Goal: Information Seeking & Learning: Check status

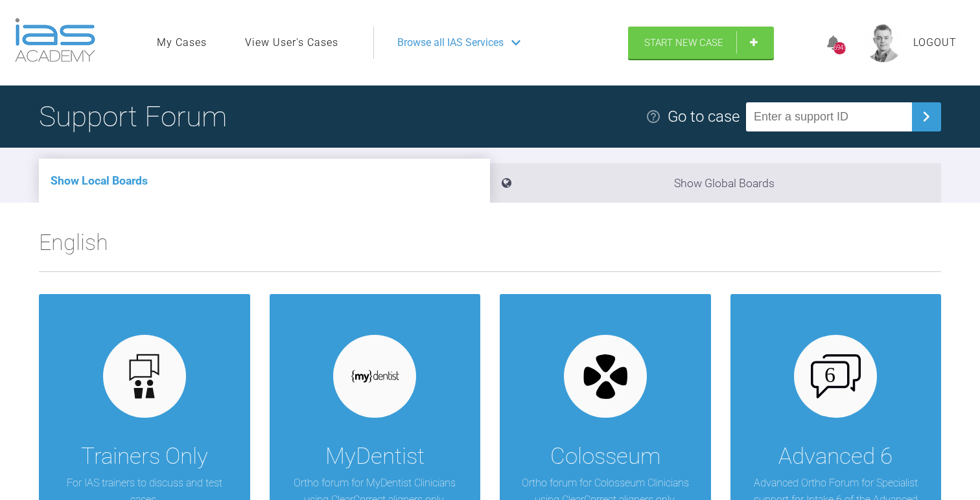
click at [294, 40] on link "View User's Cases" at bounding box center [291, 42] width 93 height 17
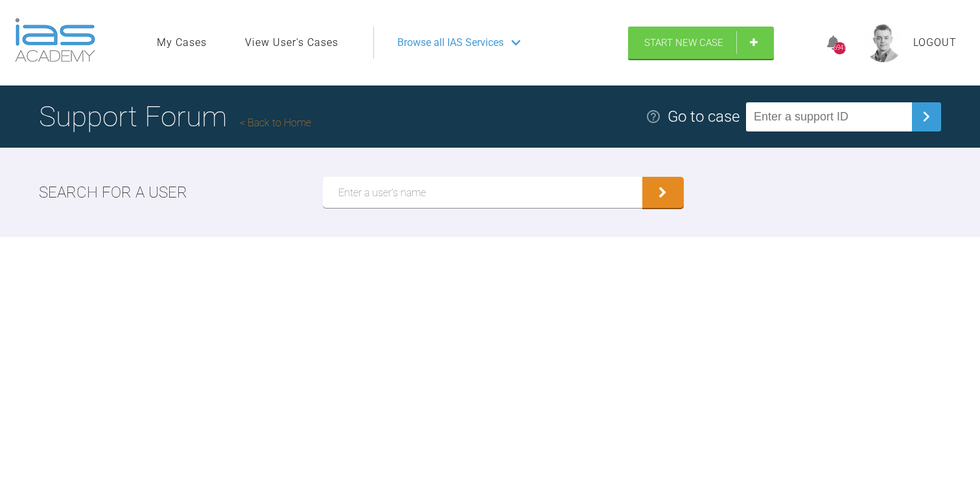
click at [400, 200] on input "text" at bounding box center [482, 192] width 319 height 31
type input "[PERSON_NAME]"
click at [642, 177] on button "submit" at bounding box center [662, 192] width 41 height 31
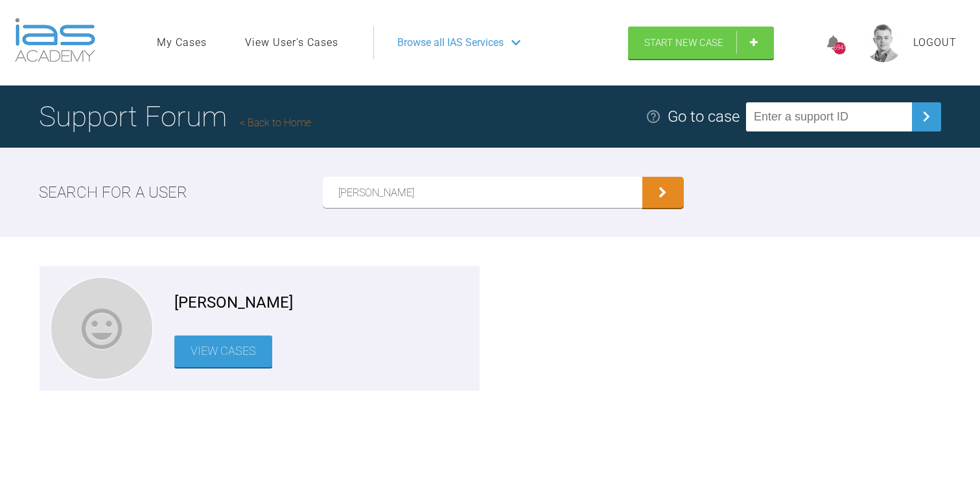
click at [217, 356] on link "View Cases" at bounding box center [223, 352] width 98 height 32
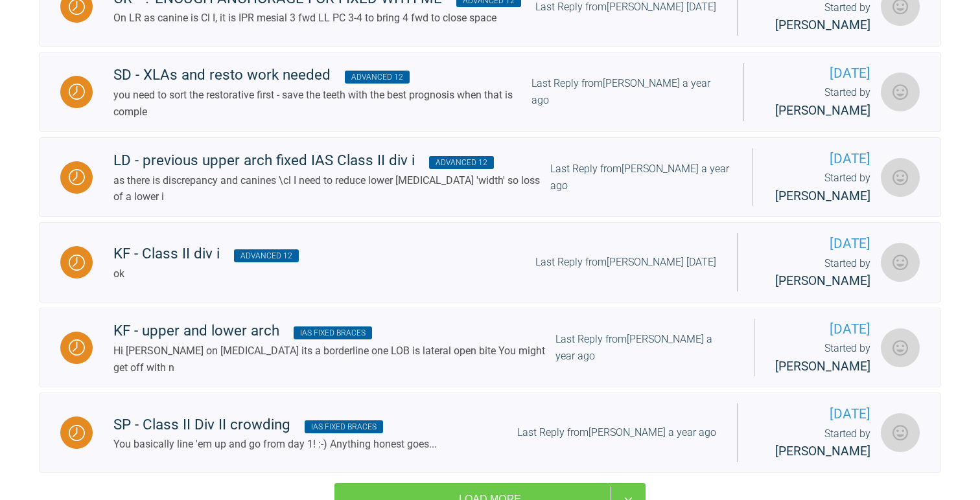
scroll to position [1743, 0]
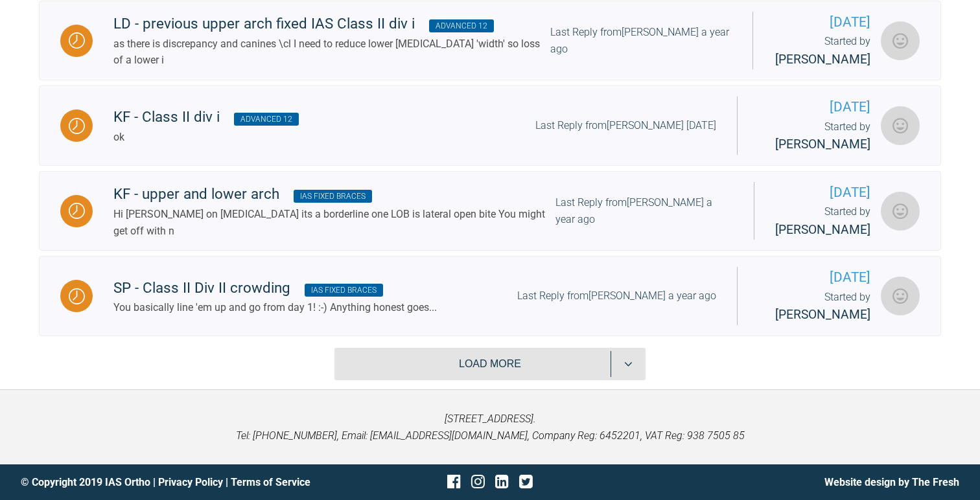
click at [471, 350] on button "Load more" at bounding box center [489, 364] width 311 height 32
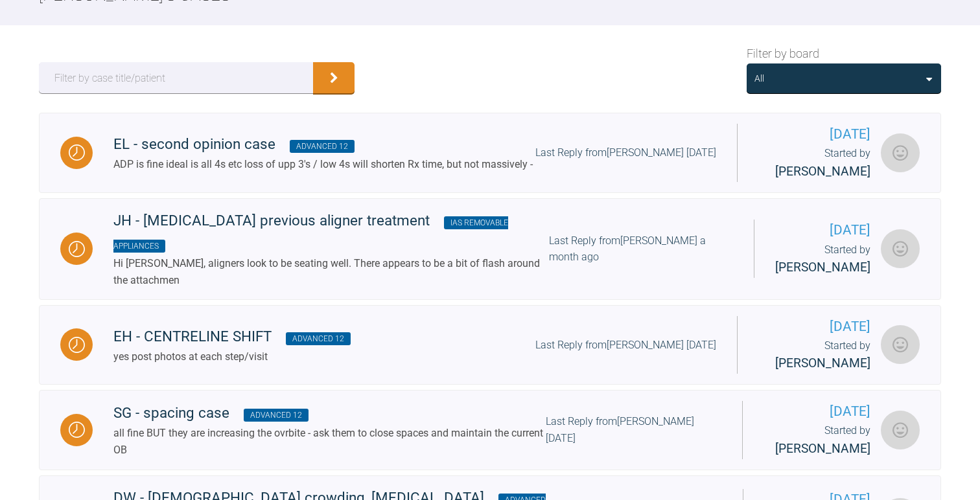
scroll to position [0, 0]
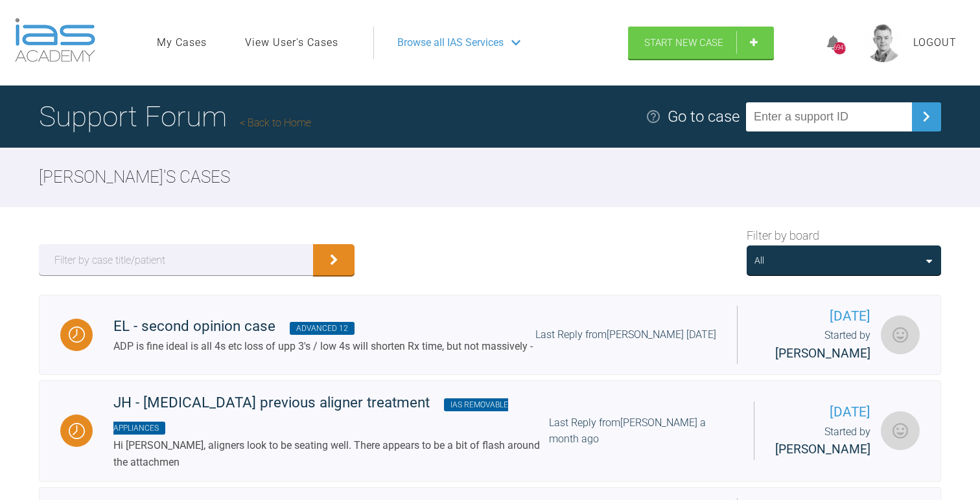
click at [845, 273] on div "All" at bounding box center [843, 261] width 194 height 30
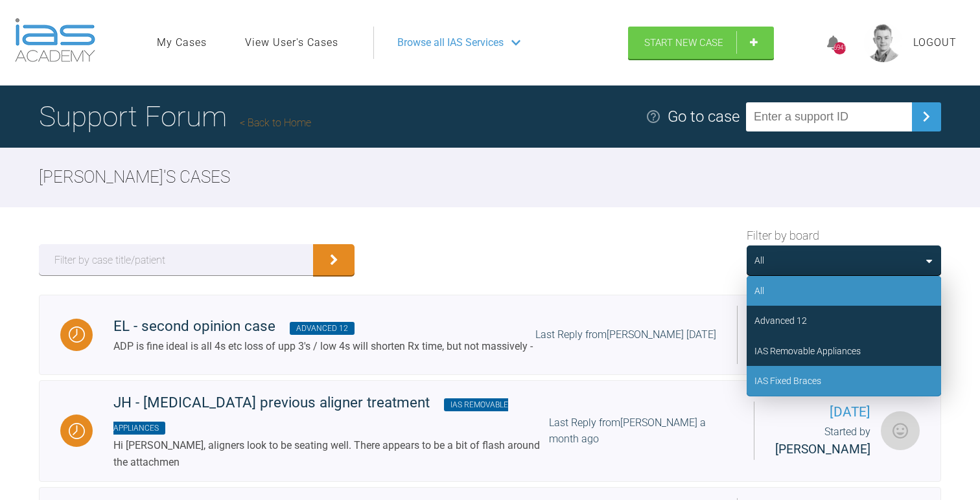
click at [821, 384] on div "IAS Fixed Braces" at bounding box center [843, 381] width 194 height 30
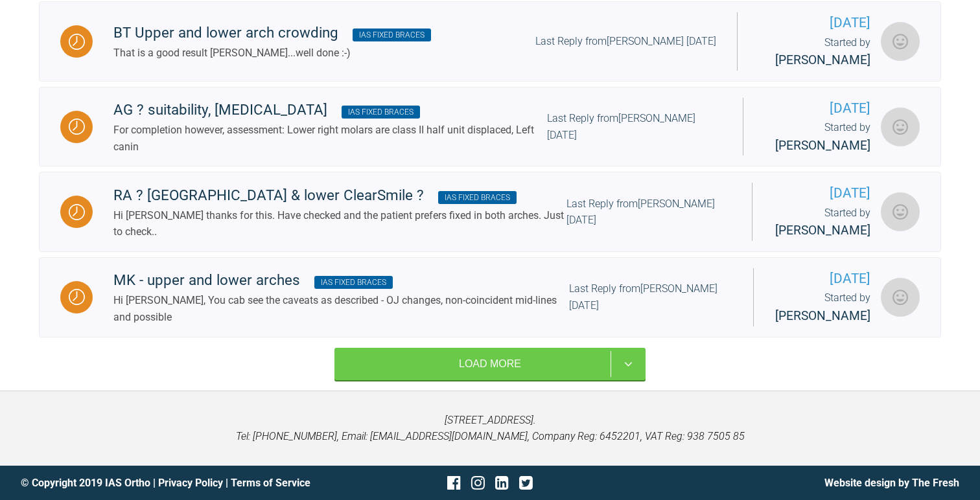
scroll to position [1925, 0]
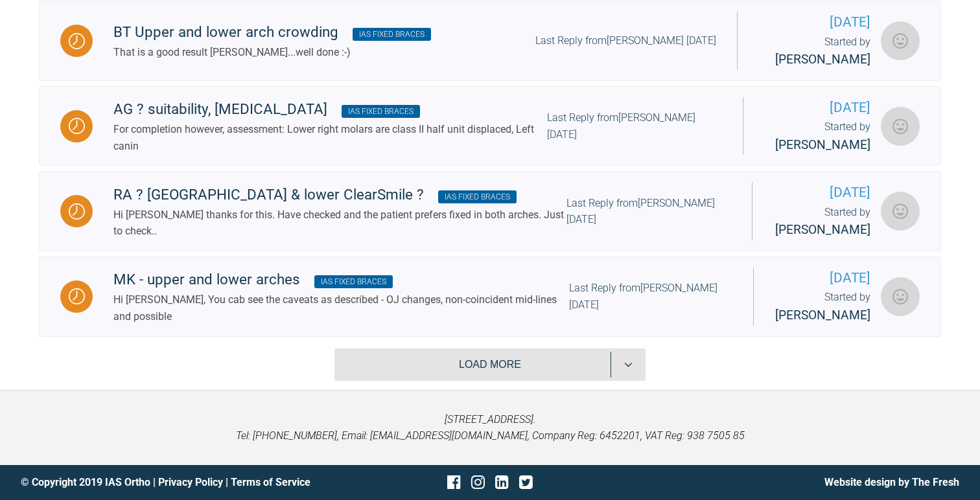
click at [508, 369] on button "Load more" at bounding box center [489, 365] width 311 height 32
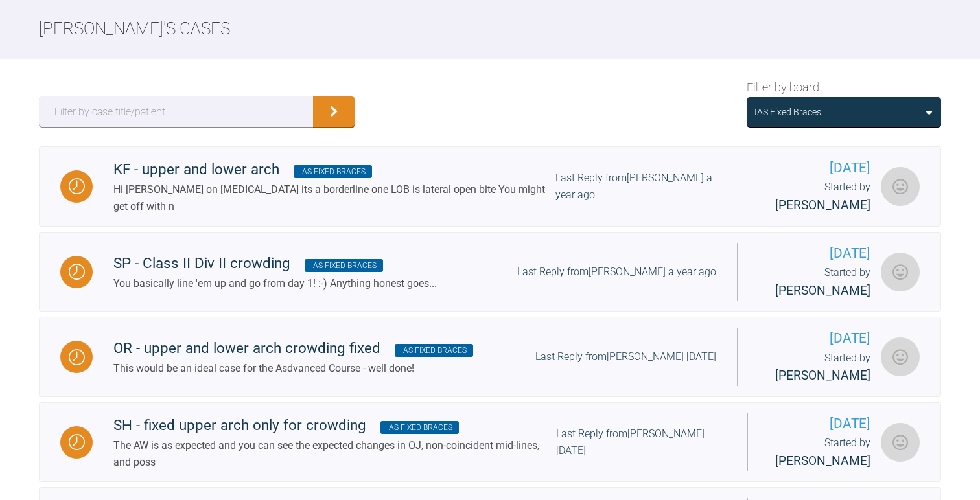
scroll to position [0, 0]
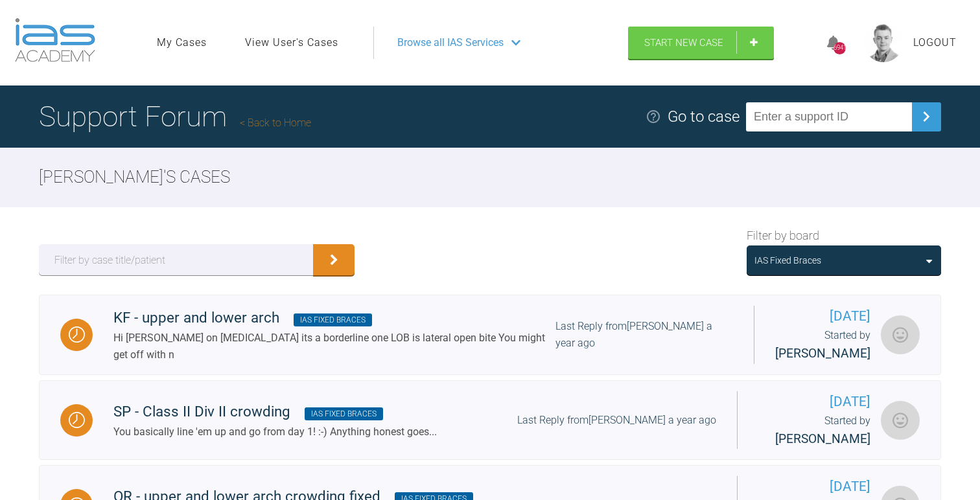
click at [825, 260] on div "IAS Fixed Braces" at bounding box center [843, 260] width 179 height 14
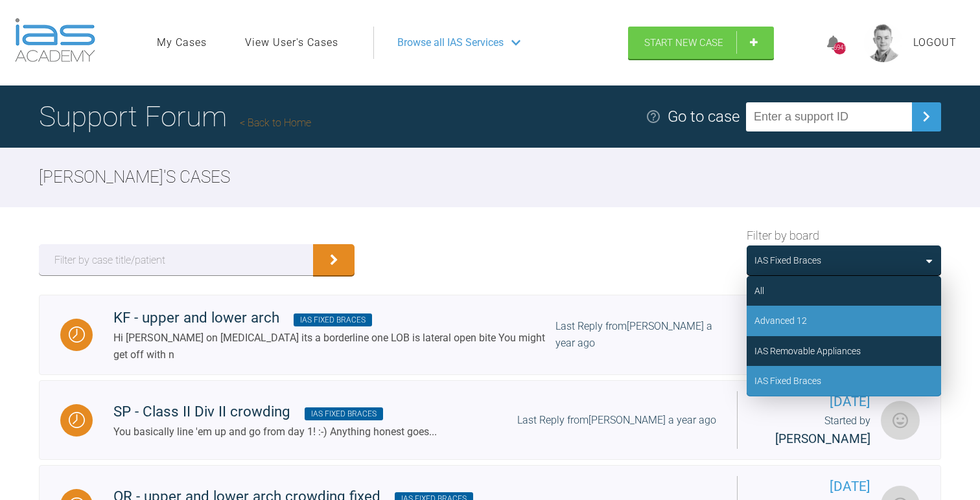
click at [802, 331] on div "Advanced 12" at bounding box center [843, 321] width 194 height 30
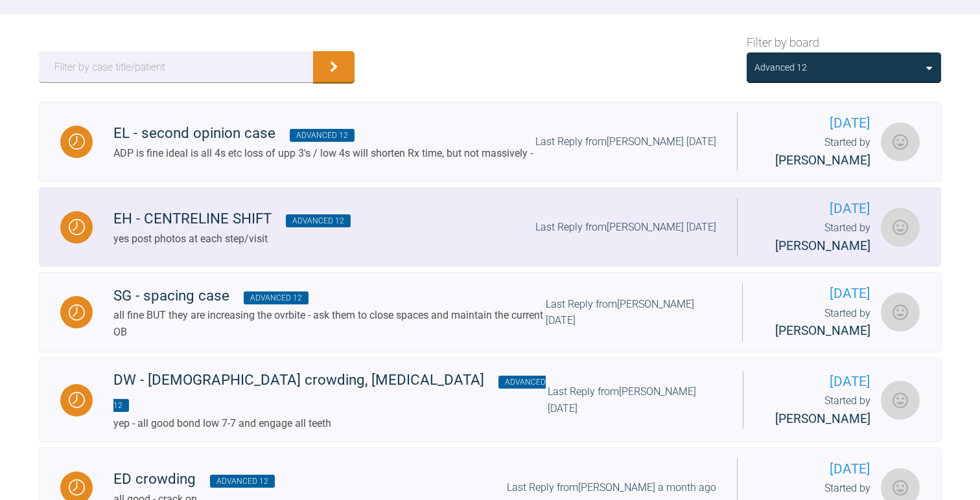
scroll to position [192, 0]
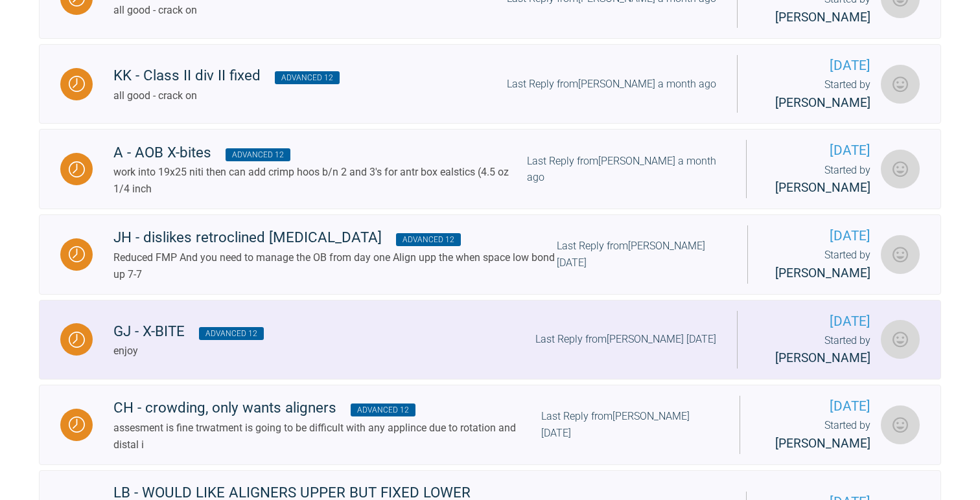
click at [310, 360] on div "GJ - X-BITE Advanced 12 enjoy Last Reply from [PERSON_NAME] [DATE]" at bounding box center [415, 340] width 644 height 40
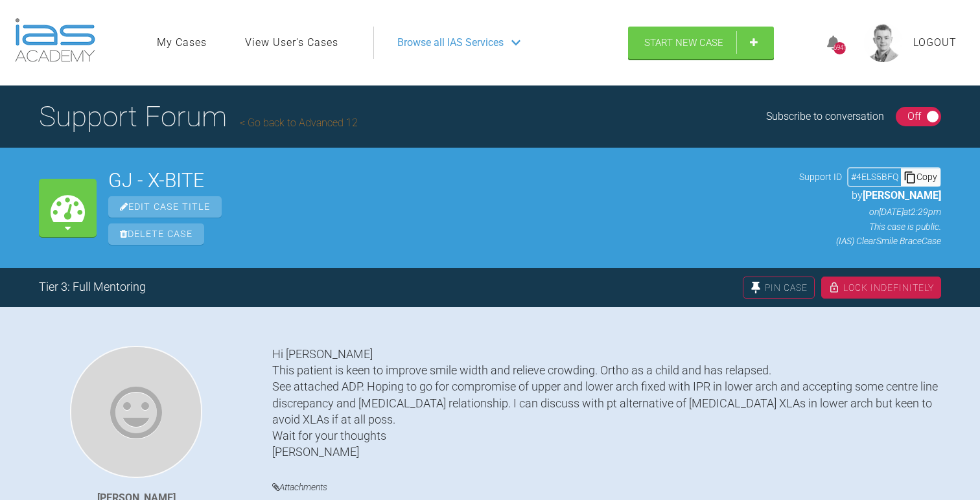
click at [924, 178] on div "Copy" at bounding box center [920, 176] width 39 height 17
click at [928, 181] on div "Copy" at bounding box center [920, 176] width 39 height 17
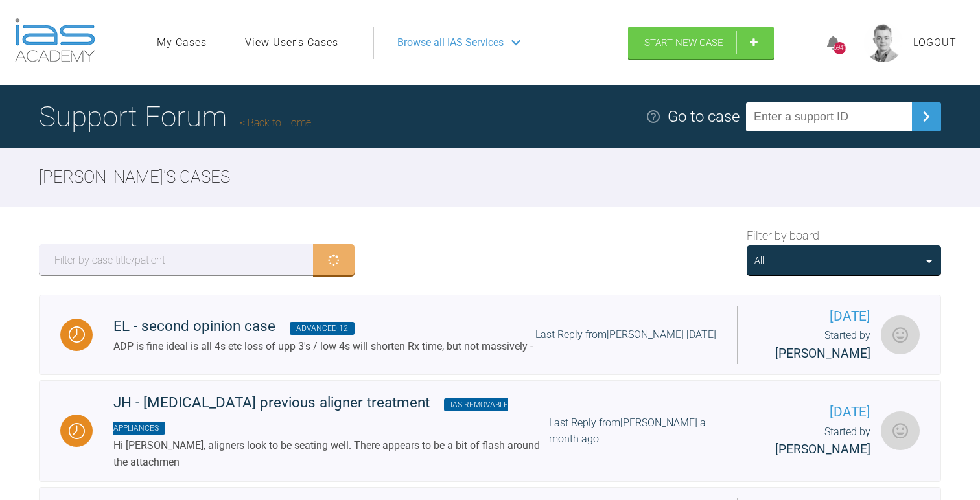
scroll to position [682, 0]
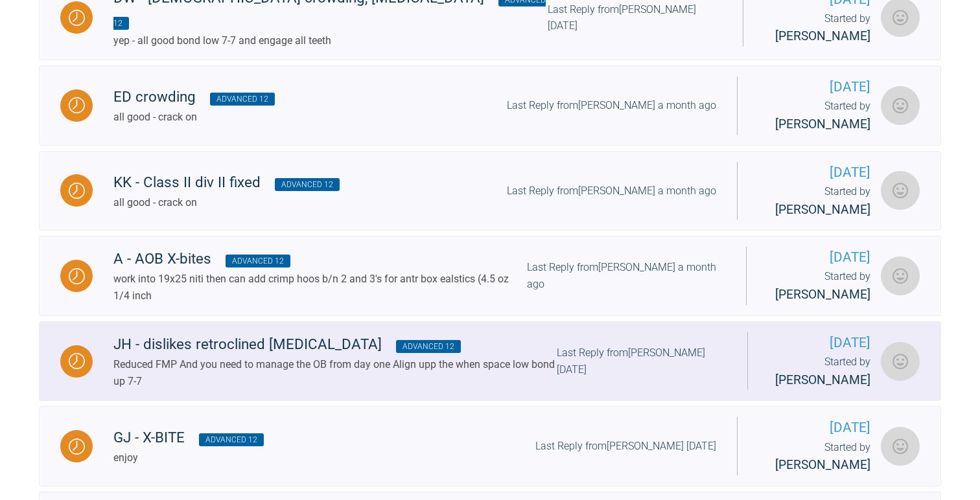
click at [193, 373] on div "Reduced FMP And you need to manage the OB from day one Align upp the when space…" at bounding box center [334, 372] width 443 height 33
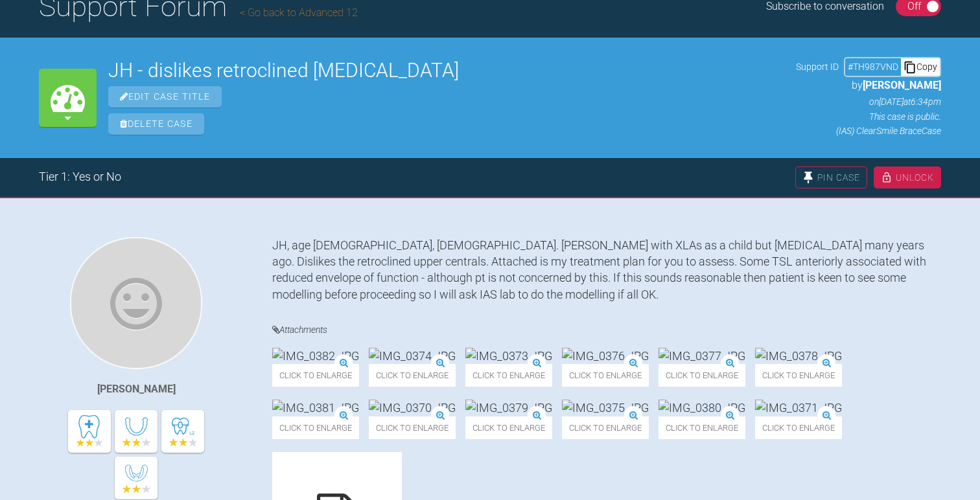
scroll to position [95, 0]
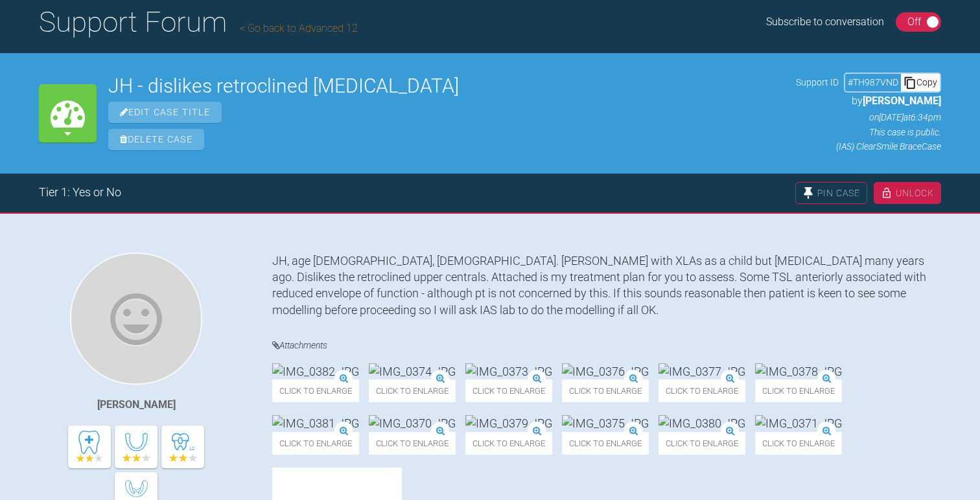
click at [919, 83] on div "Copy" at bounding box center [920, 82] width 39 height 17
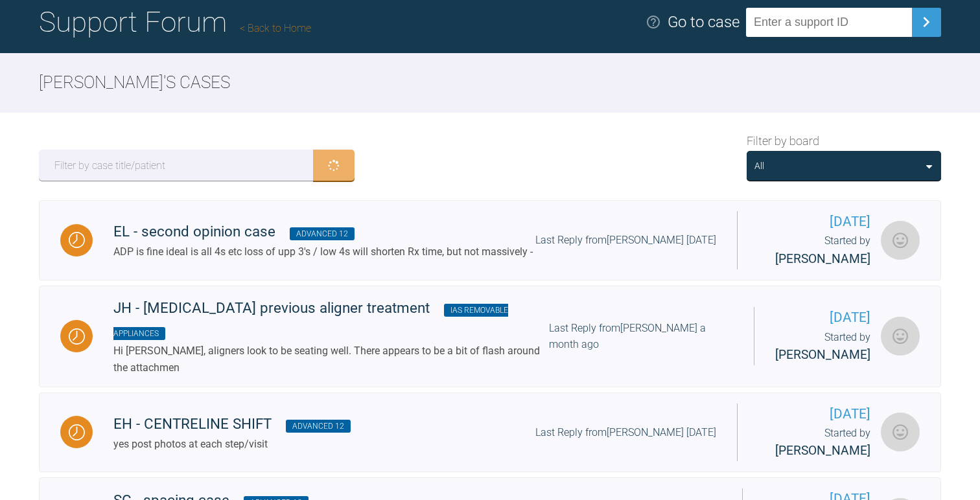
scroll to position [682, 0]
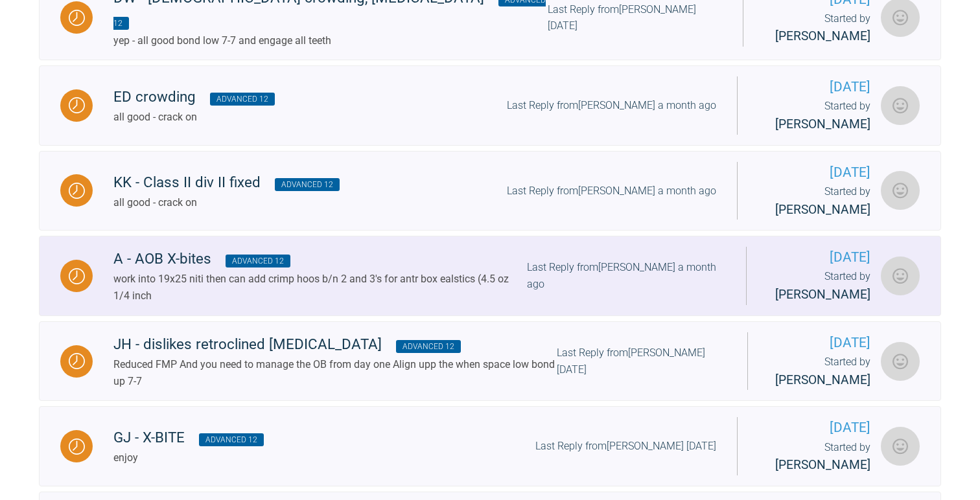
click at [187, 269] on div "A - AOB X-bites Advanced 12" at bounding box center [319, 258] width 413 height 23
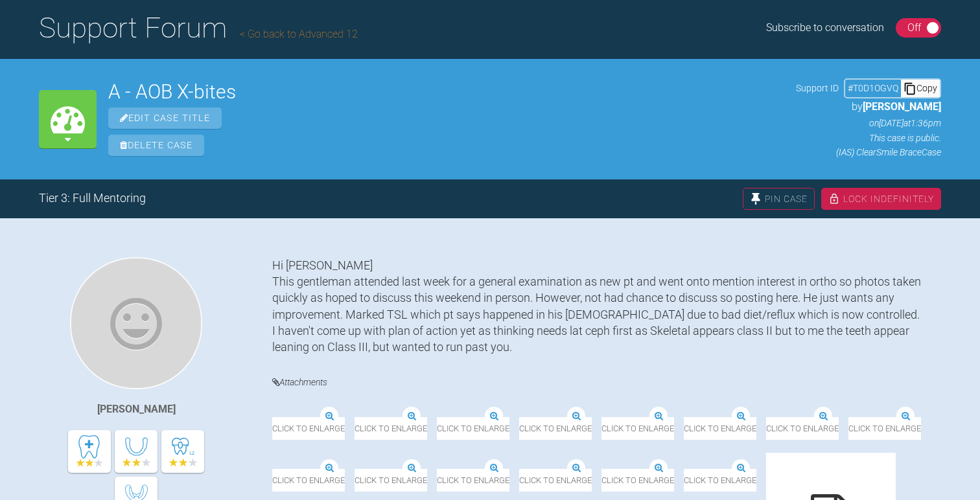
scroll to position [58, 0]
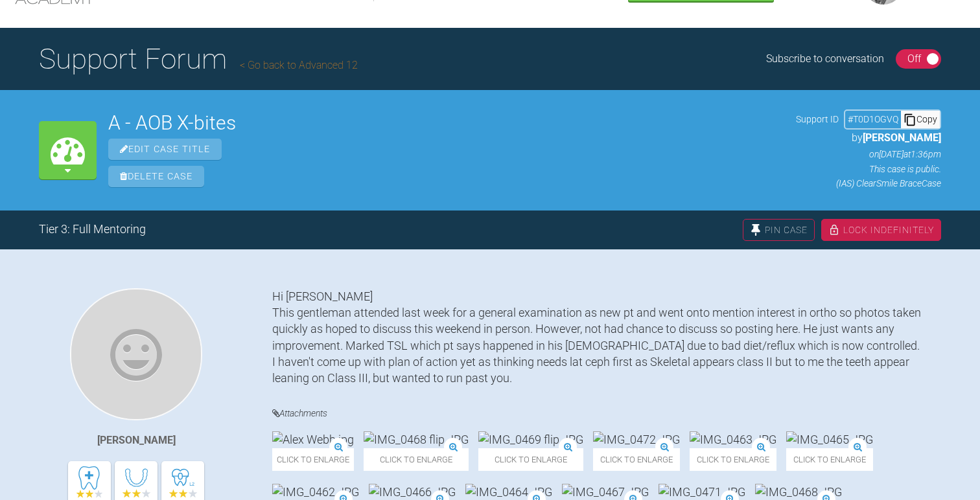
click at [924, 119] on div "Copy" at bounding box center [920, 119] width 39 height 17
